Goal: Information Seeking & Learning: Learn about a topic

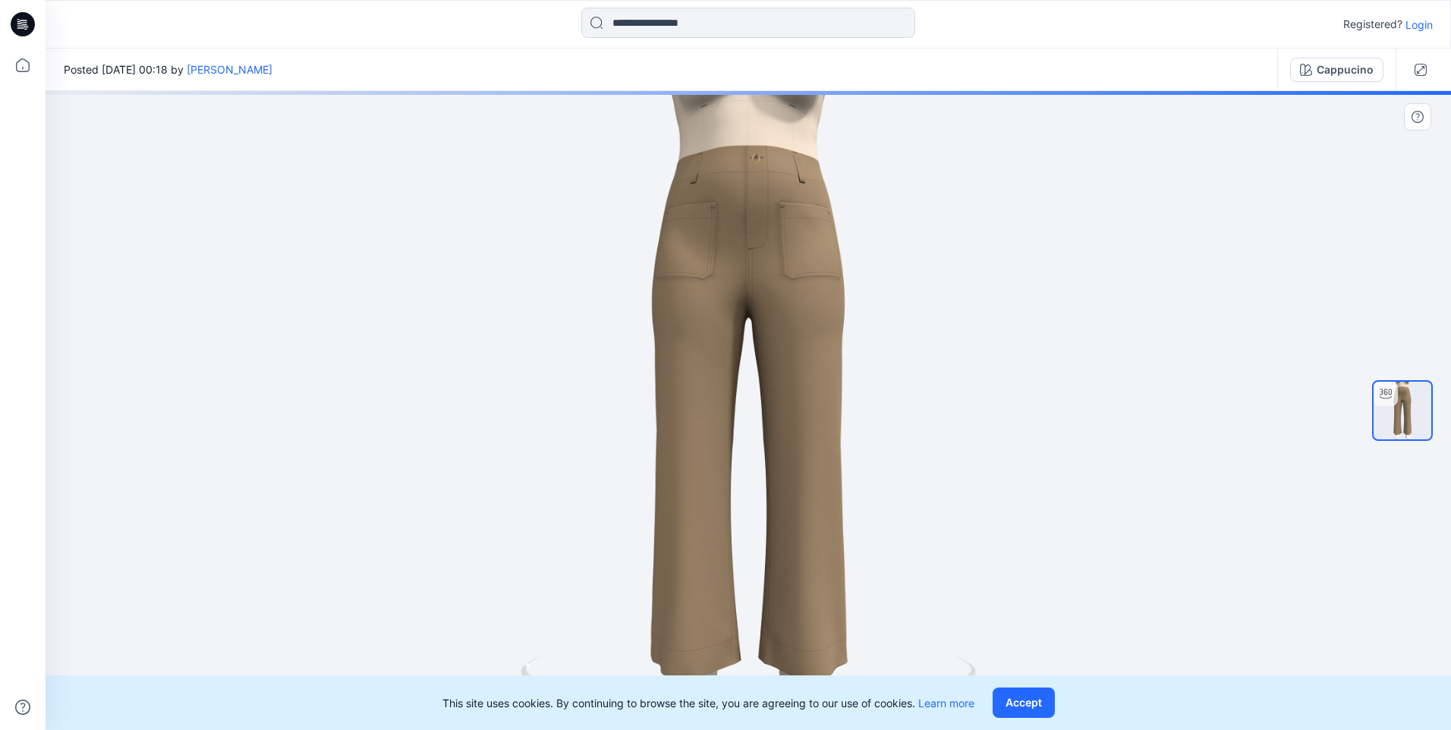
drag, startPoint x: 910, startPoint y: 649, endPoint x: 984, endPoint y: 649, distance: 73.6
click at [984, 649] on div at bounding box center [749, 410] width 1406 height 639
click at [1034, 706] on button "Accept" at bounding box center [1024, 703] width 62 height 30
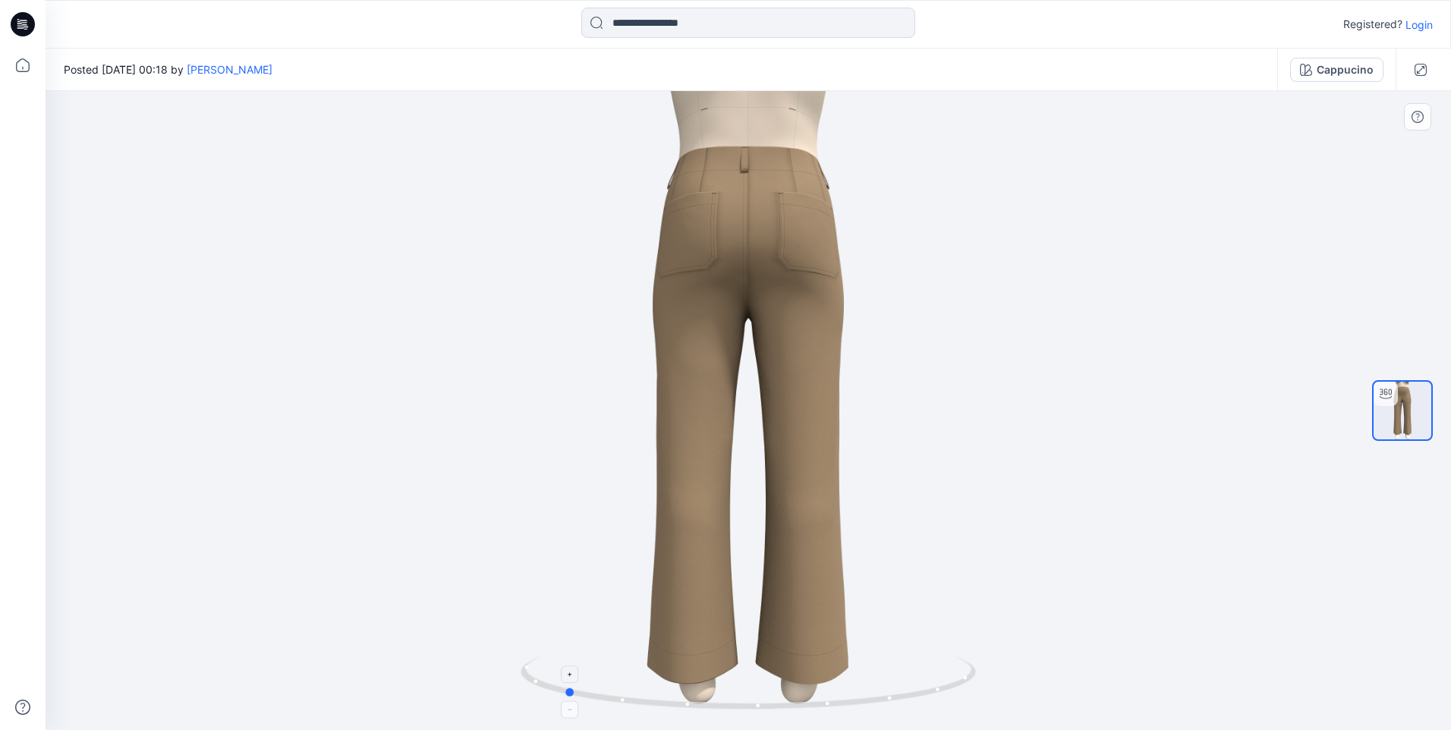
drag, startPoint x: 877, startPoint y: 706, endPoint x: 619, endPoint y: 691, distance: 258.5
click at [619, 691] on icon at bounding box center [750, 685] width 459 height 57
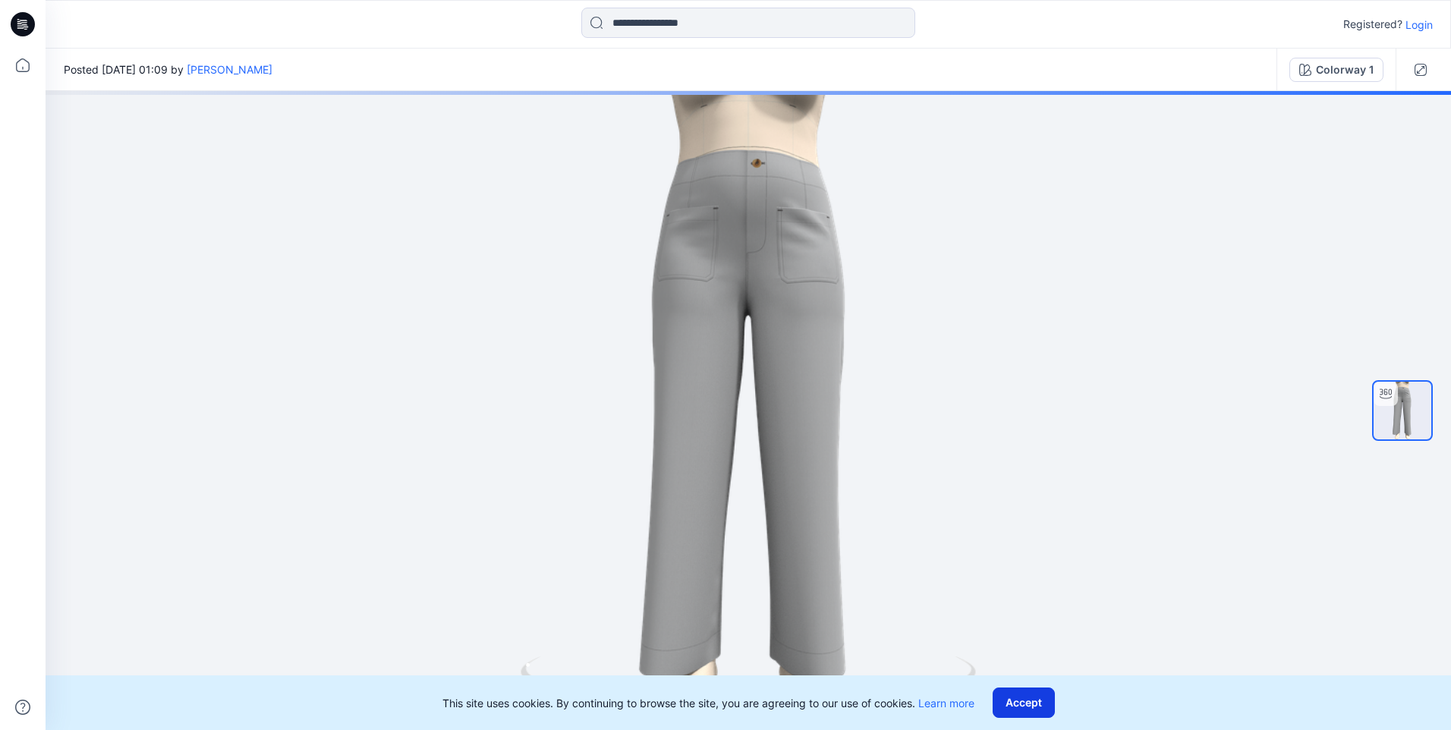
click at [1027, 703] on button "Accept" at bounding box center [1024, 703] width 62 height 30
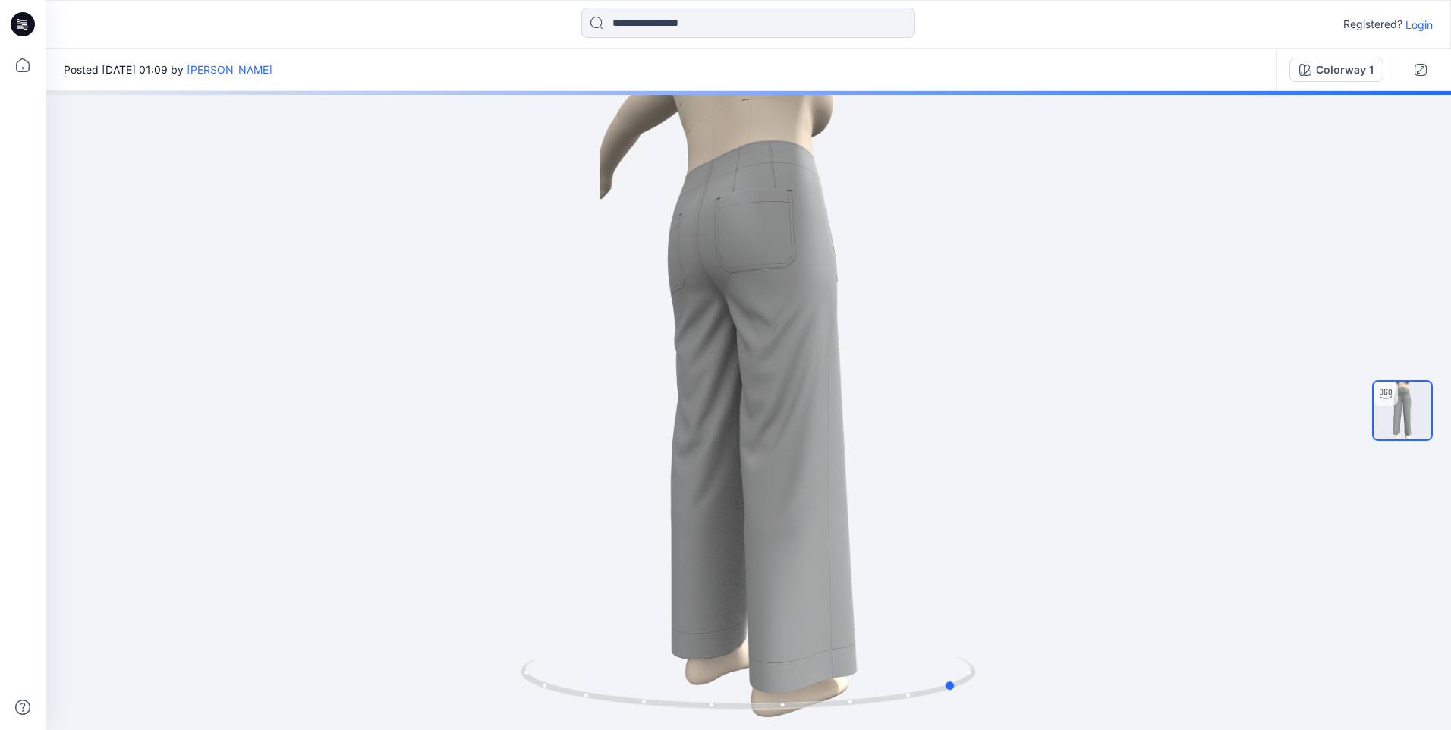
drag, startPoint x: 926, startPoint y: 688, endPoint x: 0, endPoint y: 330, distance: 992.8
click at [0, 483] on html "Registered? Login Posted Friday, May 09, 2025 01:09 by Chantal Athlux Colorway …" at bounding box center [725, 365] width 1451 height 730
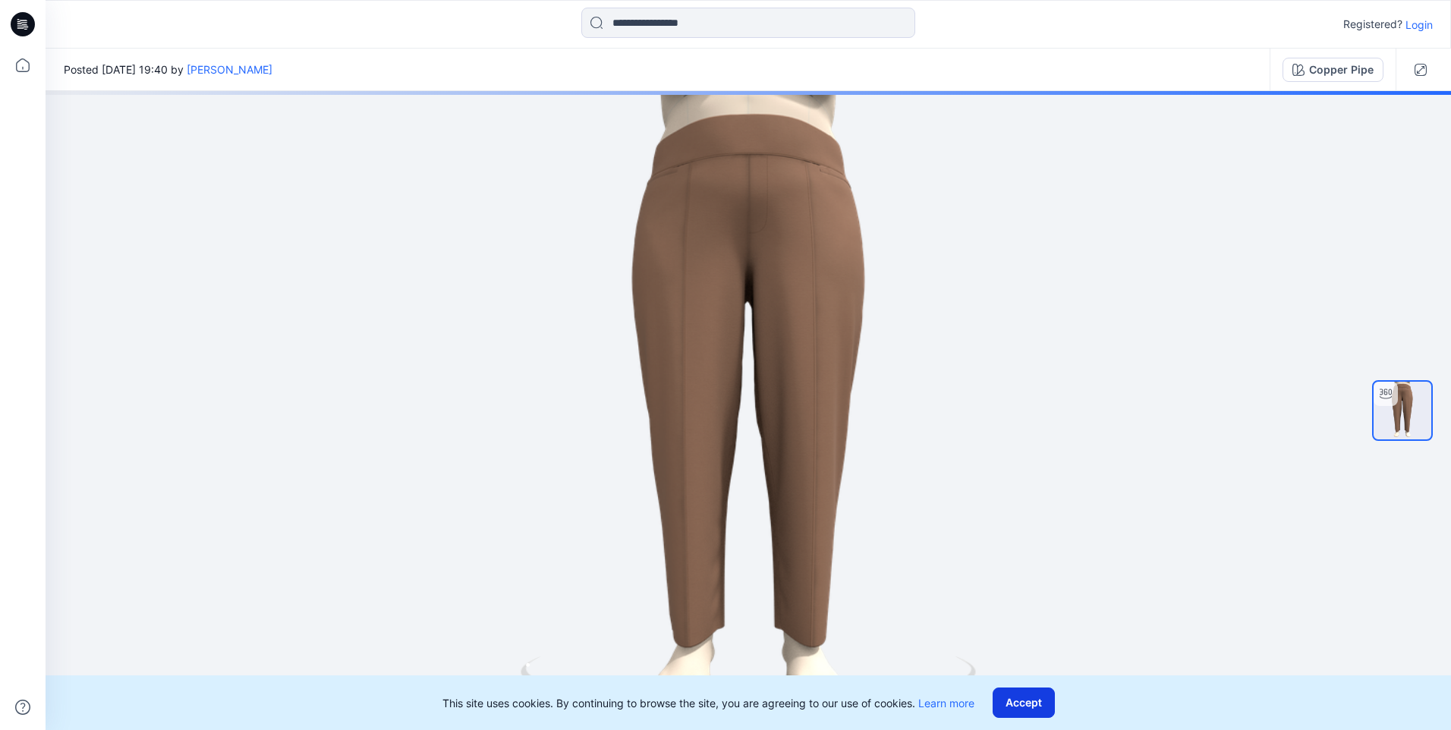
click at [1017, 701] on button "Accept" at bounding box center [1024, 703] width 62 height 30
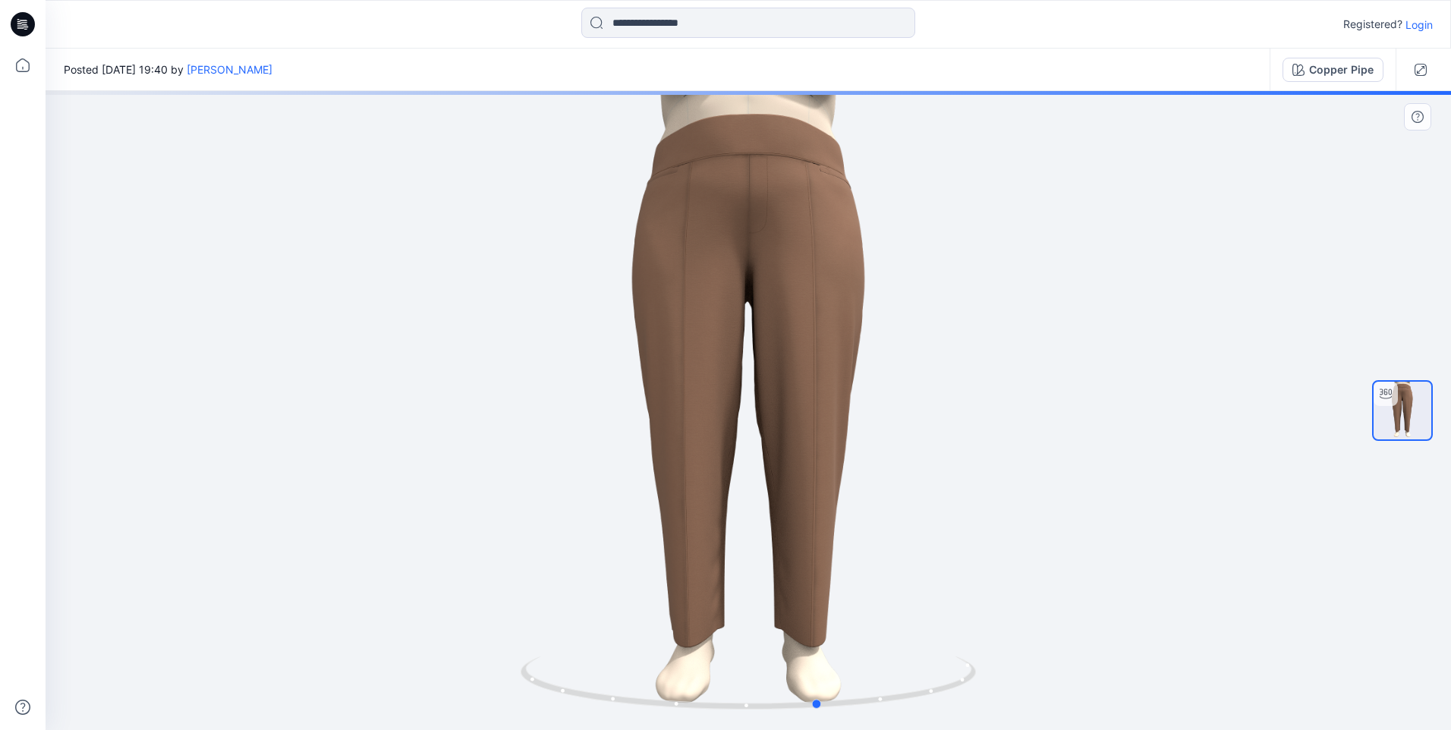
drag, startPoint x: 915, startPoint y: 701, endPoint x: 986, endPoint y: 672, distance: 77.0
click at [986, 672] on div at bounding box center [749, 410] width 1406 height 639
